Goal: Task Accomplishment & Management: Use online tool/utility

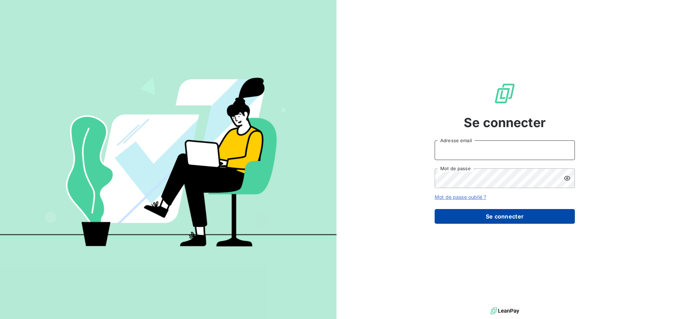
type input "[EMAIL_ADDRESS][DOMAIN_NAME]"
click at [505, 213] on button "Se connecter" at bounding box center [505, 216] width 140 height 15
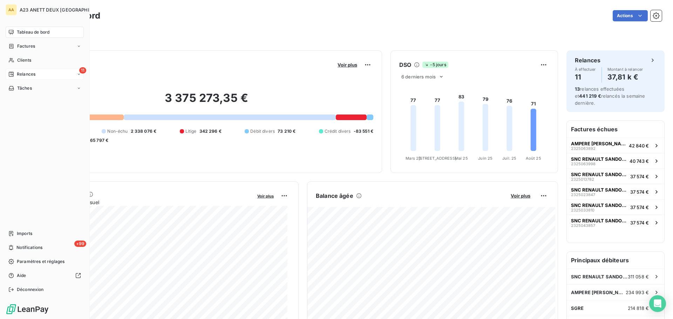
click at [18, 73] on span "Relances" at bounding box center [26, 74] width 19 height 6
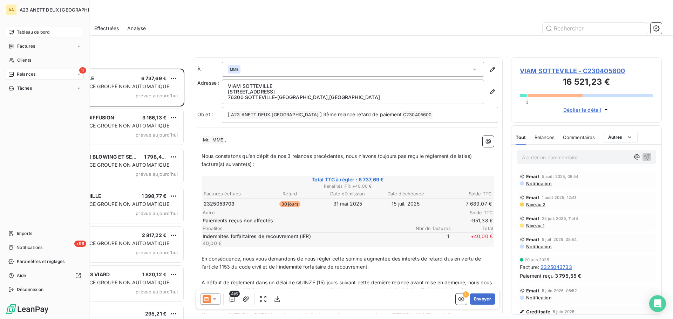
click at [28, 33] on span "Tableau de bord" at bounding box center [33, 32] width 33 height 6
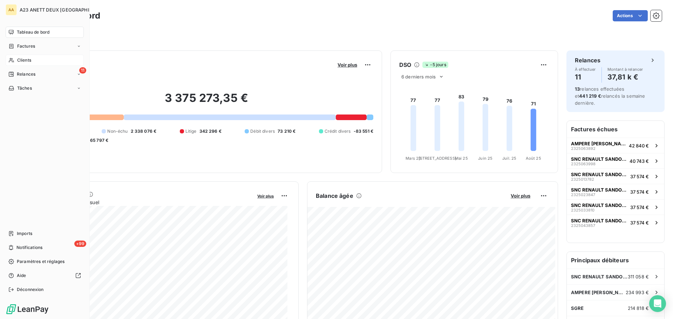
click at [25, 58] on span "Clients" at bounding box center [24, 60] width 14 height 6
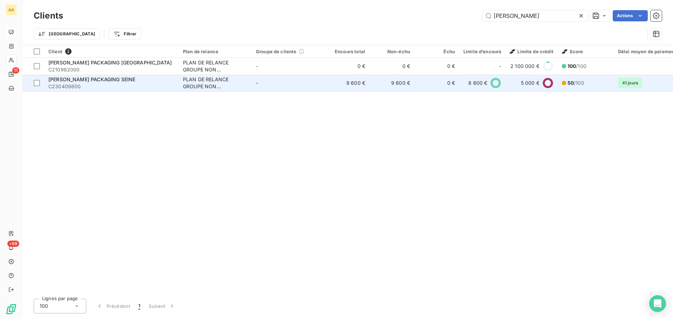
type input "[PERSON_NAME]"
click at [123, 79] on div "[PERSON_NAME] PACKAGING SEINE" at bounding box center [111, 79] width 126 height 7
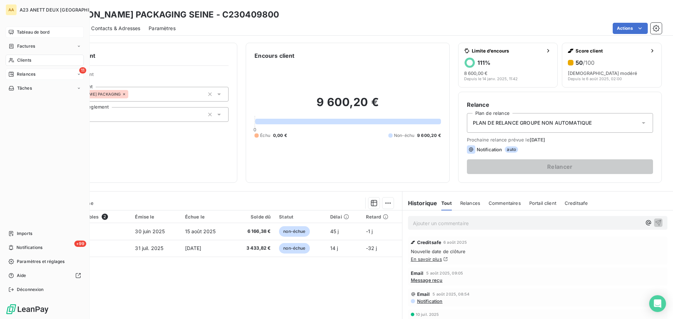
click at [20, 74] on span "Relances" at bounding box center [26, 74] width 19 height 6
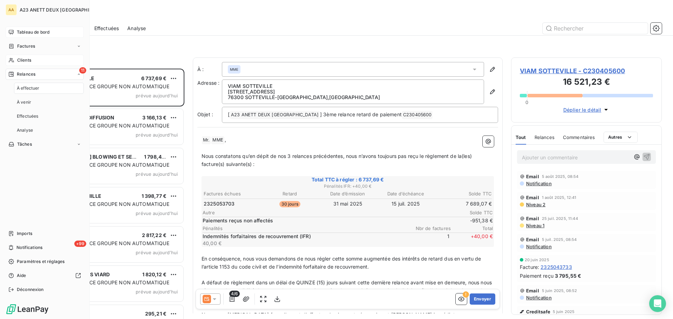
scroll to position [245, 145]
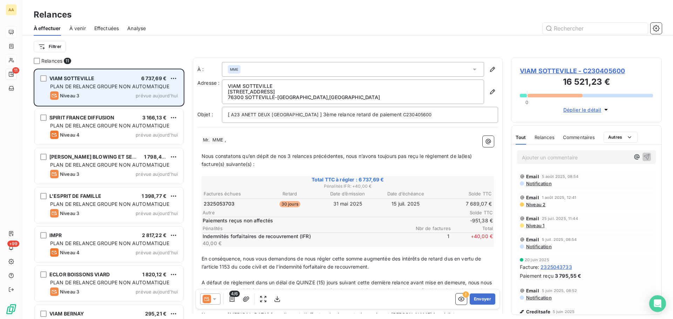
click at [123, 93] on div "Niveau 3 prévue aujourd’hui" at bounding box center [114, 95] width 128 height 8
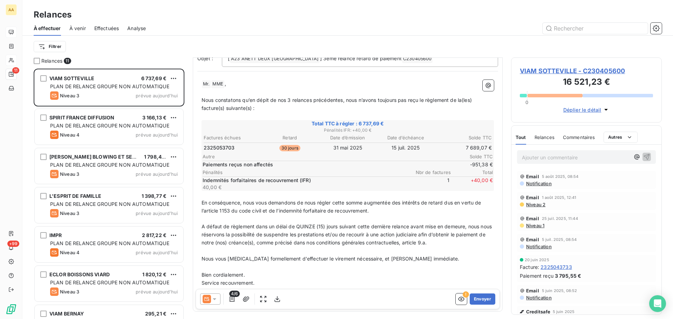
scroll to position [70, 0]
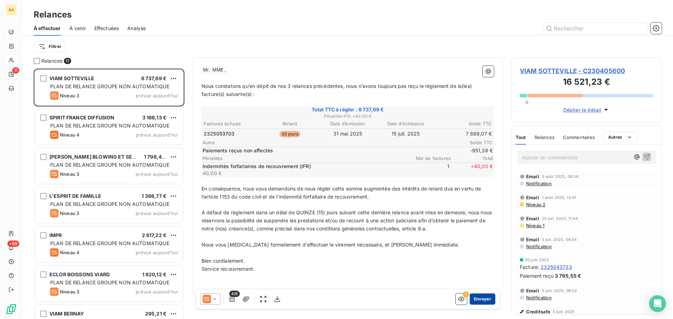
click at [479, 296] on button "Envoyer" at bounding box center [483, 299] width 26 height 11
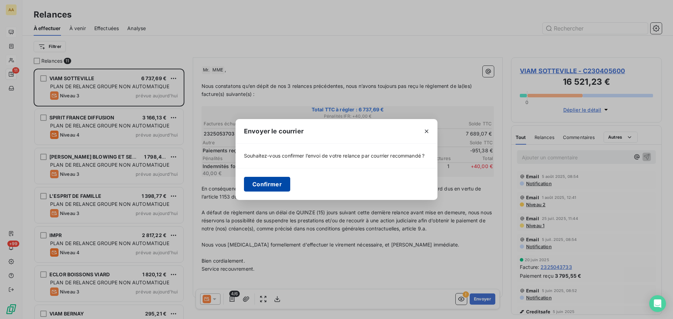
click at [276, 182] on button "Confirmer" at bounding box center [267, 184] width 46 height 15
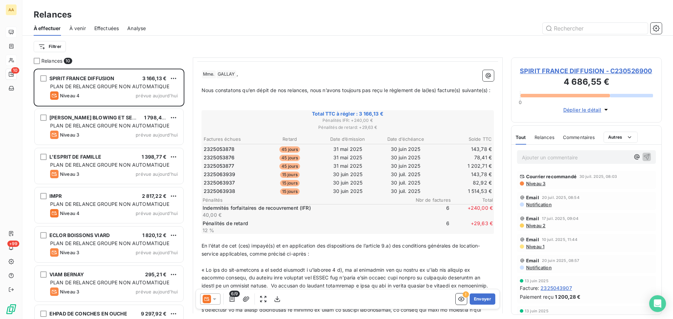
scroll to position [70, 0]
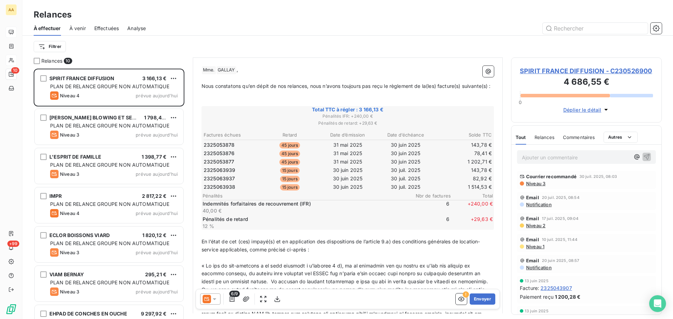
click at [218, 300] on icon at bounding box center [214, 299] width 7 height 7
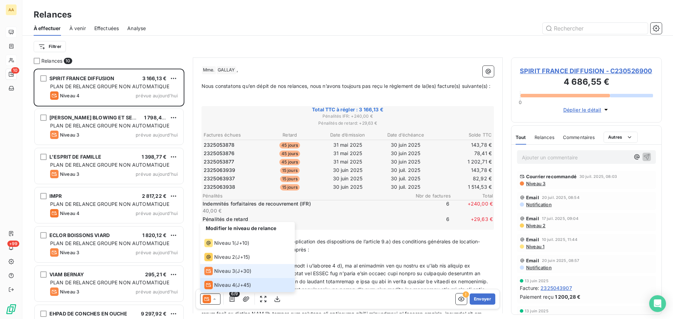
click at [229, 275] on div "Niveau 3" at bounding box center [219, 271] width 31 height 8
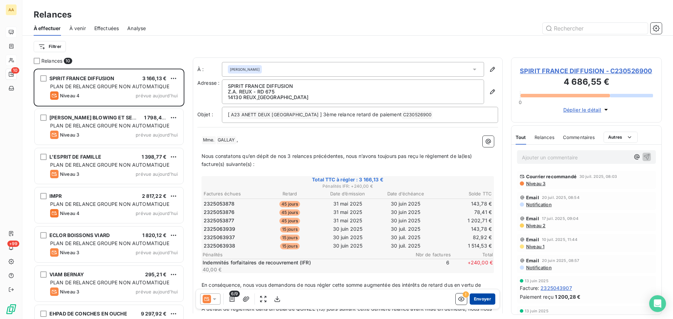
click at [477, 298] on button "Envoyer" at bounding box center [483, 299] width 26 height 11
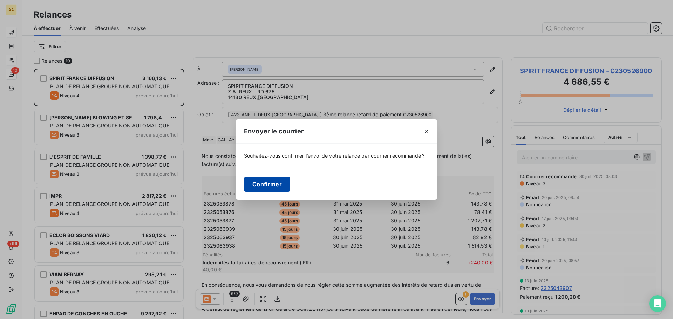
click at [267, 184] on button "Confirmer" at bounding box center [267, 184] width 46 height 15
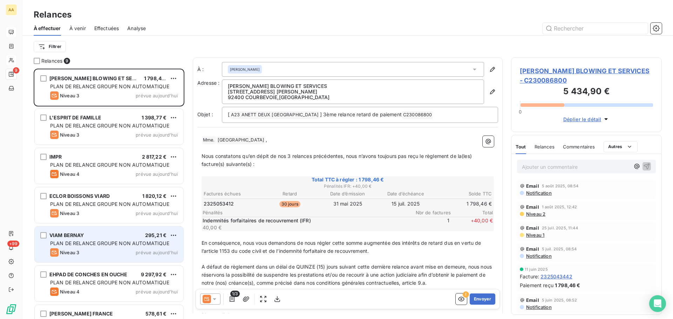
click at [101, 238] on div "VIAM BERNAY 295,21 €" at bounding box center [114, 235] width 128 height 6
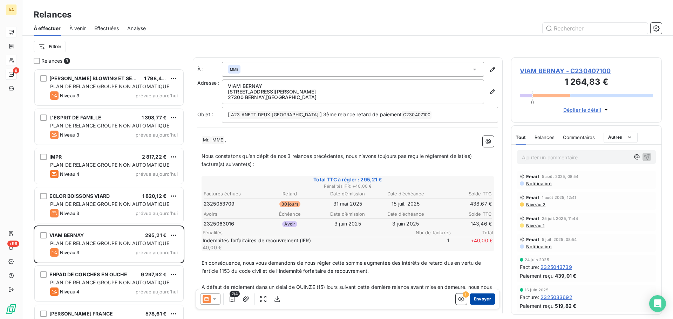
click at [476, 302] on button "Envoyer" at bounding box center [483, 299] width 26 height 11
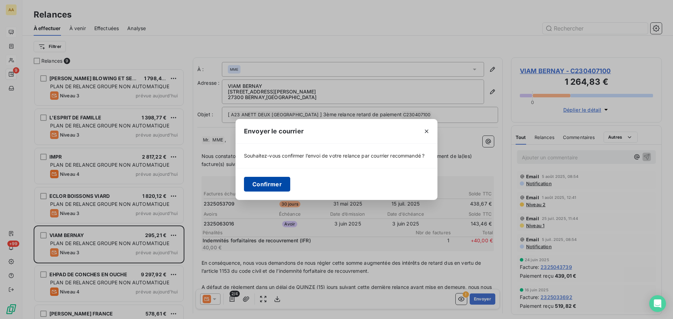
click at [267, 181] on button "Confirmer" at bounding box center [267, 184] width 46 height 15
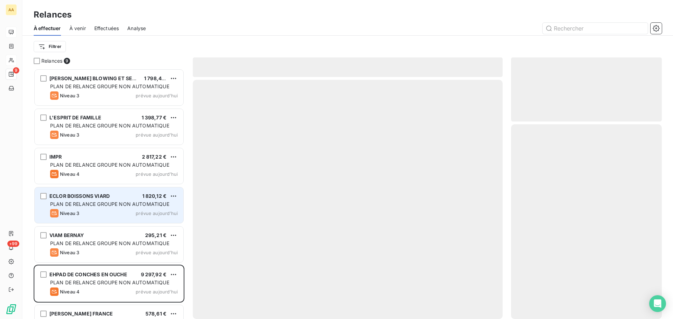
click at [92, 202] on span "PLAN DE RELANCE GROUPE NON AUTOMATIQUE" at bounding box center [109, 204] width 119 height 6
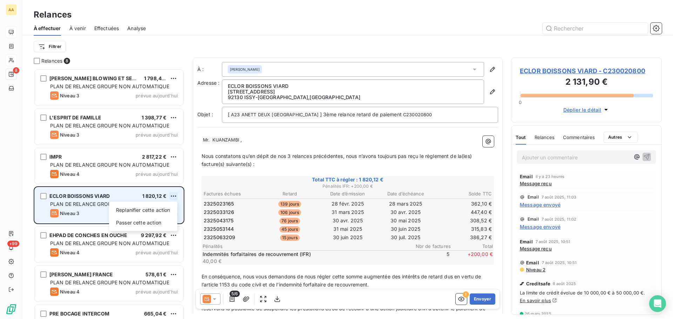
click at [173, 196] on html "AA 8 +99 Relances À effectuer À venir Effectuées Analyse Filtrer Relances 8 [PE…" at bounding box center [336, 159] width 673 height 319
click at [141, 223] on div "Passer cette action" at bounding box center [143, 222] width 63 height 11
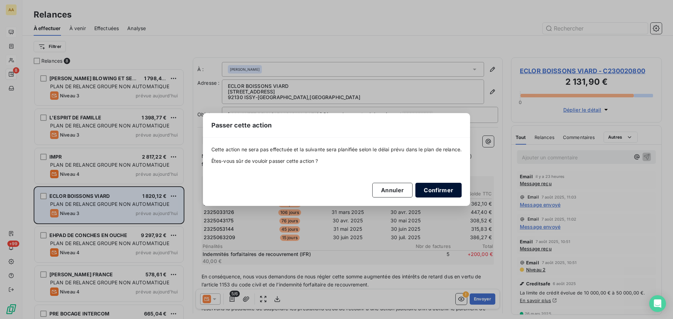
click at [440, 190] on button "Confirmer" at bounding box center [438, 190] width 46 height 15
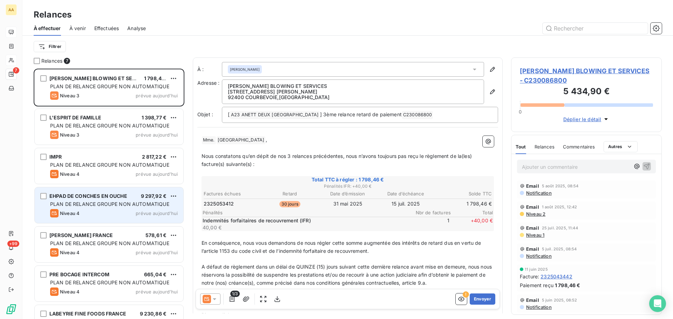
click at [136, 200] on div "EHPAD DE CONCHES EN OUCHE 9 297,92 € PLAN DE RELANCE GROUPE NON AUTOMATIQUE Niv…" at bounding box center [109, 205] width 149 height 36
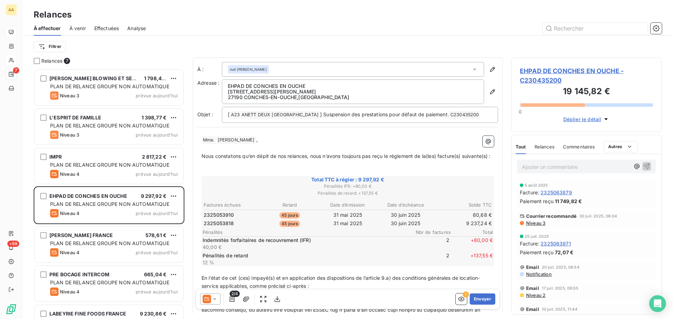
click at [215, 298] on icon at bounding box center [214, 299] width 7 height 7
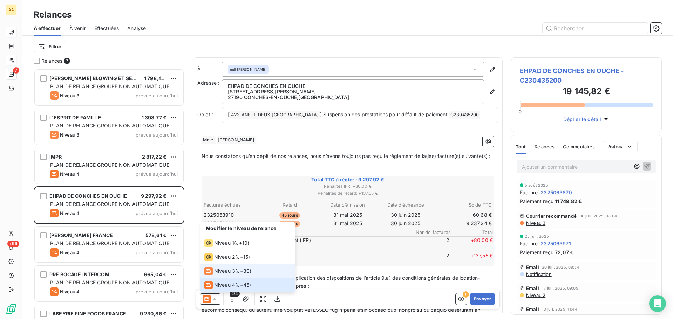
click at [223, 272] on span "Niveau 3" at bounding box center [224, 271] width 21 height 7
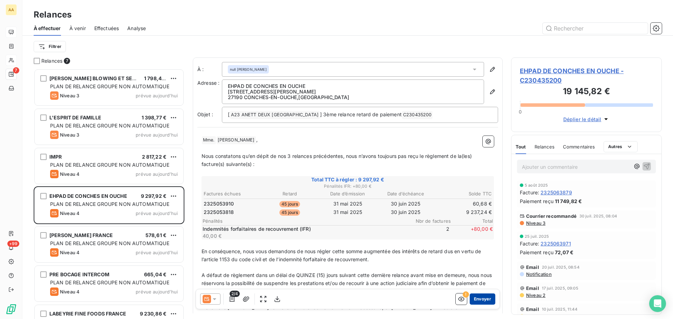
click at [478, 299] on button "Envoyer" at bounding box center [483, 299] width 26 height 11
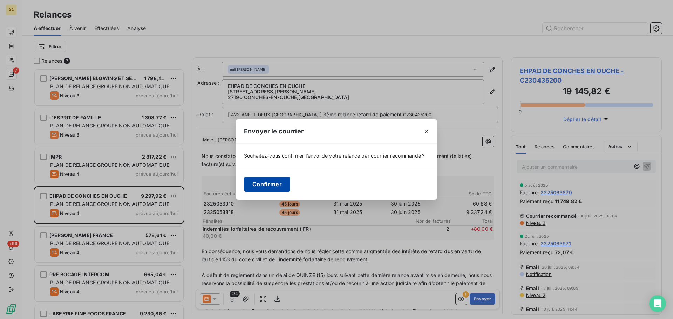
click at [278, 187] on button "Confirmer" at bounding box center [267, 184] width 46 height 15
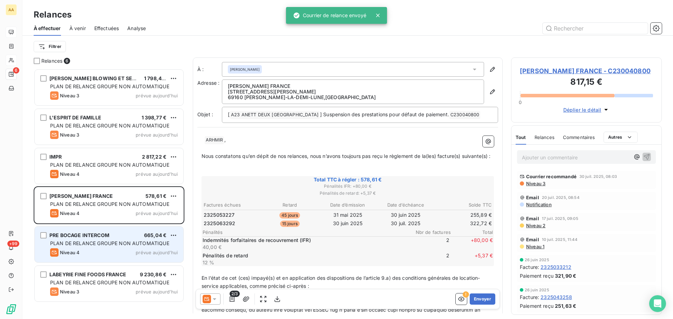
click at [133, 243] on span "PLAN DE RELANCE GROUPE NON AUTOMATIQUE" at bounding box center [109, 243] width 119 height 6
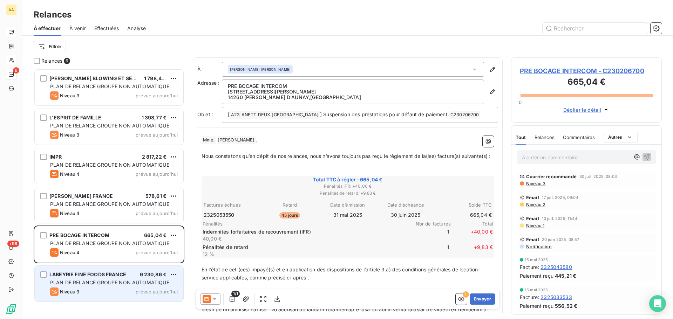
click at [124, 277] on span "LABEYRIE FINE FOODS FRANCE" at bounding box center [87, 275] width 77 height 6
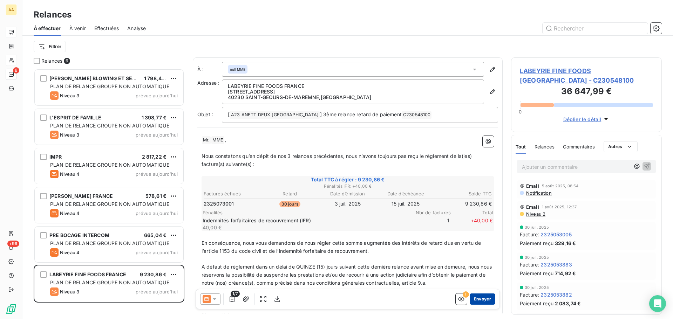
click at [483, 297] on button "Envoyer" at bounding box center [483, 299] width 26 height 11
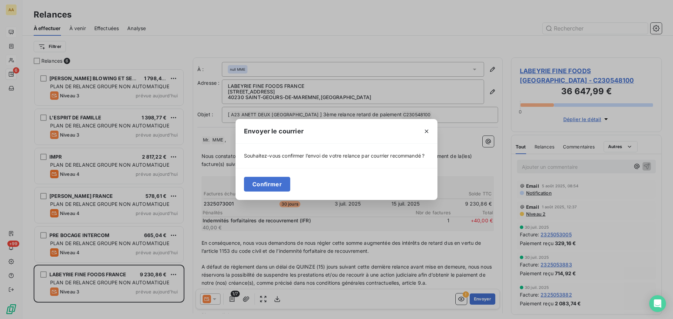
click at [261, 173] on div "Confirmer" at bounding box center [336, 184] width 202 height 32
click at [266, 180] on button "Confirmer" at bounding box center [267, 184] width 46 height 15
